Goal: Task Accomplishment & Management: Complete application form

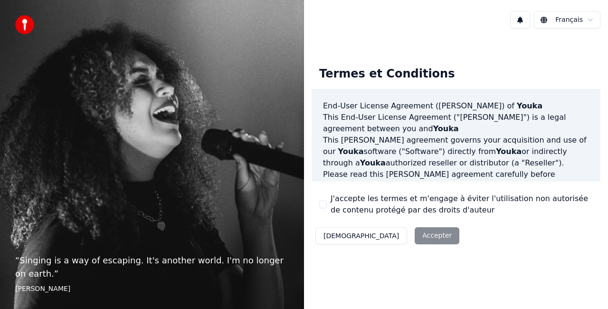
click at [368, 234] on div "Décliner Accepter" at bounding box center [387, 235] width 151 height 25
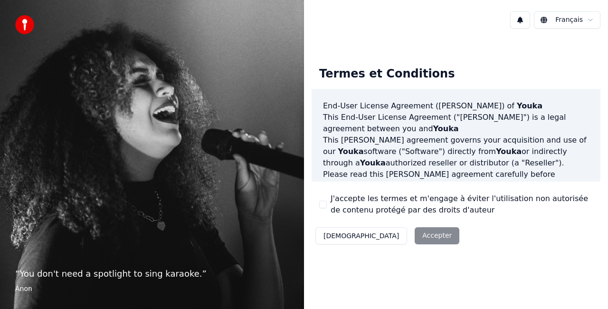
click at [383, 230] on div "Décliner Accepter" at bounding box center [387, 235] width 151 height 25
click at [387, 235] on div "Décliner Accepter" at bounding box center [387, 235] width 151 height 25
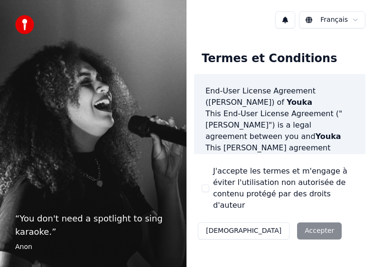
drag, startPoint x: 265, startPoint y: 215, endPoint x: 273, endPoint y: 222, distance: 10.4
click at [269, 219] on div "Décliner Accepter" at bounding box center [269, 231] width 151 height 25
click at [273, 222] on div "Décliner Accepter" at bounding box center [269, 231] width 151 height 25
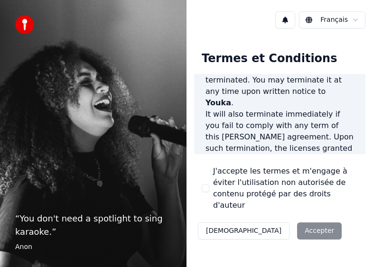
click at [268, 219] on div "Décliner Accepter" at bounding box center [269, 231] width 151 height 25
click at [265, 219] on div "Décliner Accepter" at bounding box center [269, 231] width 151 height 25
drag, startPoint x: 292, startPoint y: 223, endPoint x: 299, endPoint y: 228, distance: 9.0
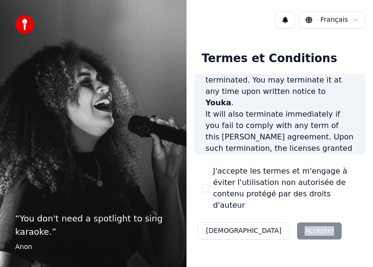
click at [292, 224] on div "Termes et Conditions End-User License Agreement ([PERSON_NAME]) of Youka This E…" at bounding box center [279, 144] width 171 height 200
click at [283, 221] on div "Décliner Accepter" at bounding box center [269, 231] width 151 height 25
click at [283, 219] on div "Décliner Accepter" at bounding box center [269, 231] width 151 height 25
click at [331, 26] on html "“ You don't need a spotlight to sing karaoke. ” Anon Français Termes et Conditi…" at bounding box center [186, 133] width 373 height 267
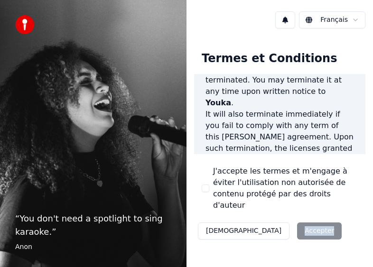
click at [284, 219] on div "Décliner Accepter" at bounding box center [269, 231] width 151 height 25
click at [285, 222] on div "Décliner Accepter" at bounding box center [269, 231] width 151 height 25
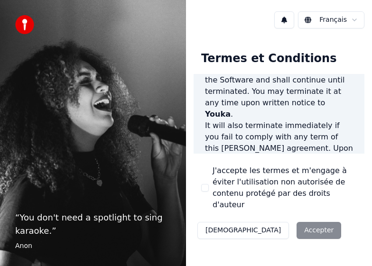
click at [278, 218] on div "Décliner Accepter" at bounding box center [269, 230] width 151 height 25
drag, startPoint x: 206, startPoint y: 183, endPoint x: 213, endPoint y: 186, distance: 7.7
click at [207, 184] on button "J'accepte les termes et m'engage à éviter l'utilisation non autorisée de conten…" at bounding box center [205, 188] width 8 height 8
click at [297, 222] on button "Accepter" at bounding box center [319, 230] width 45 height 17
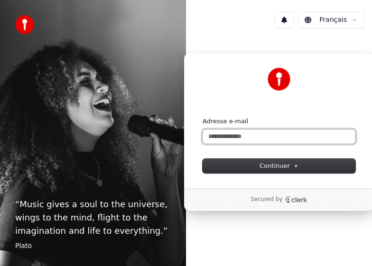
click at [260, 134] on input "Adresse e-mail" at bounding box center [279, 137] width 153 height 14
click at [277, 139] on input "Adresse e-mail" at bounding box center [279, 137] width 153 height 14
